Goal: Communication & Community: Answer question/provide support

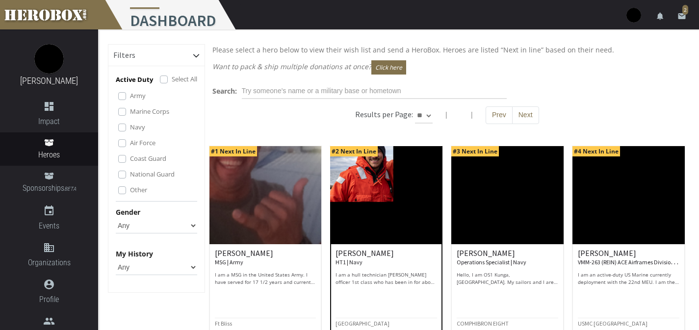
click at [392, 195] on img at bounding box center [386, 195] width 112 height 98
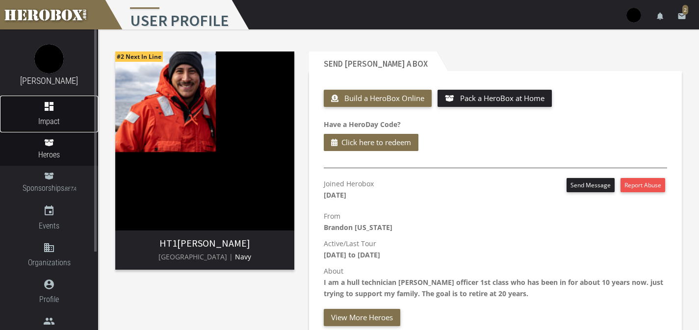
click at [49, 118] on span "Impact" at bounding box center [49, 121] width 98 height 12
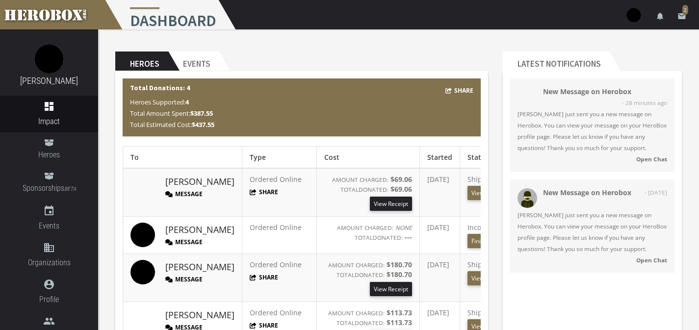
click at [577, 130] on span "[PERSON_NAME] just sent you a new message on Herobox. You can view your message…" at bounding box center [592, 130] width 150 height 45
click at [655, 158] on strong "Open Chat" at bounding box center [651, 159] width 31 height 8
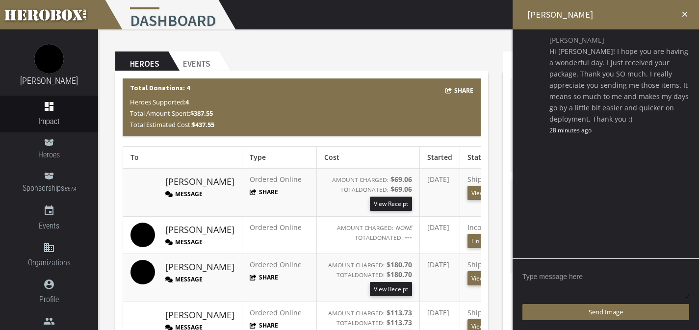
click at [604, 284] on textarea at bounding box center [605, 284] width 167 height 30
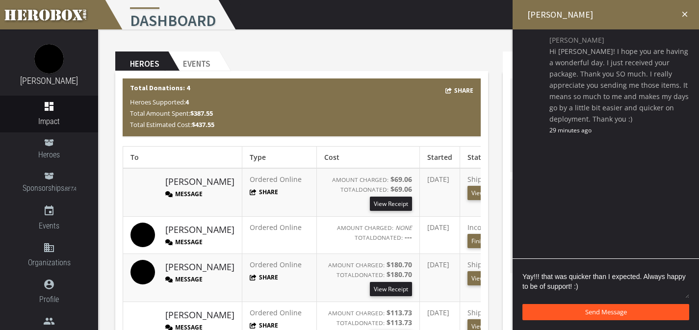
type textarea "Yay!!! that was quicker than I expected. Always happy to be of support! :)"
click at [645, 309] on button "Send Message" at bounding box center [605, 312] width 167 height 16
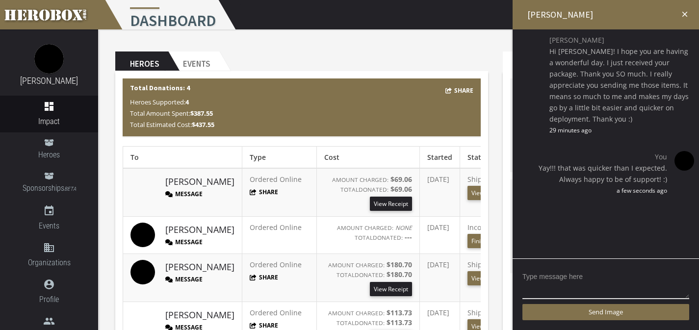
click at [684, 14] on icon "close" at bounding box center [684, 14] width 9 height 9
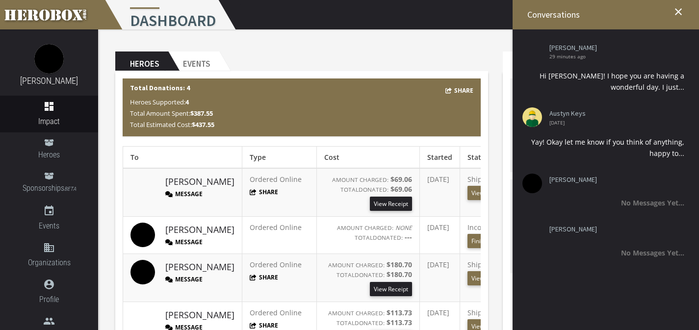
click at [335, 57] on header "Heroes Events" at bounding box center [301, 61] width 373 height 20
click at [679, 9] on icon "close" at bounding box center [678, 12] width 12 height 12
